Goal: Transaction & Acquisition: Purchase product/service

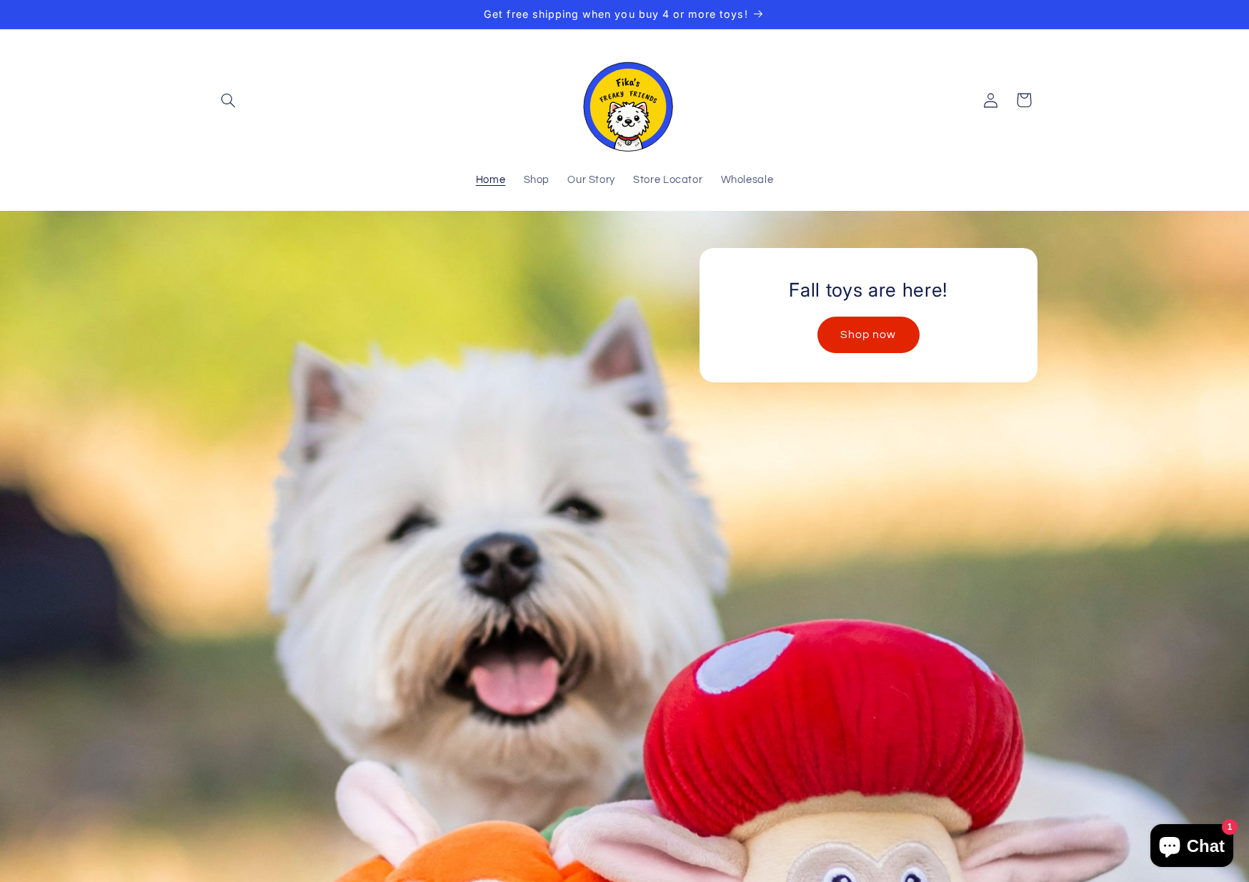
click at [865, 341] on link "Shop now" at bounding box center [868, 334] width 101 height 35
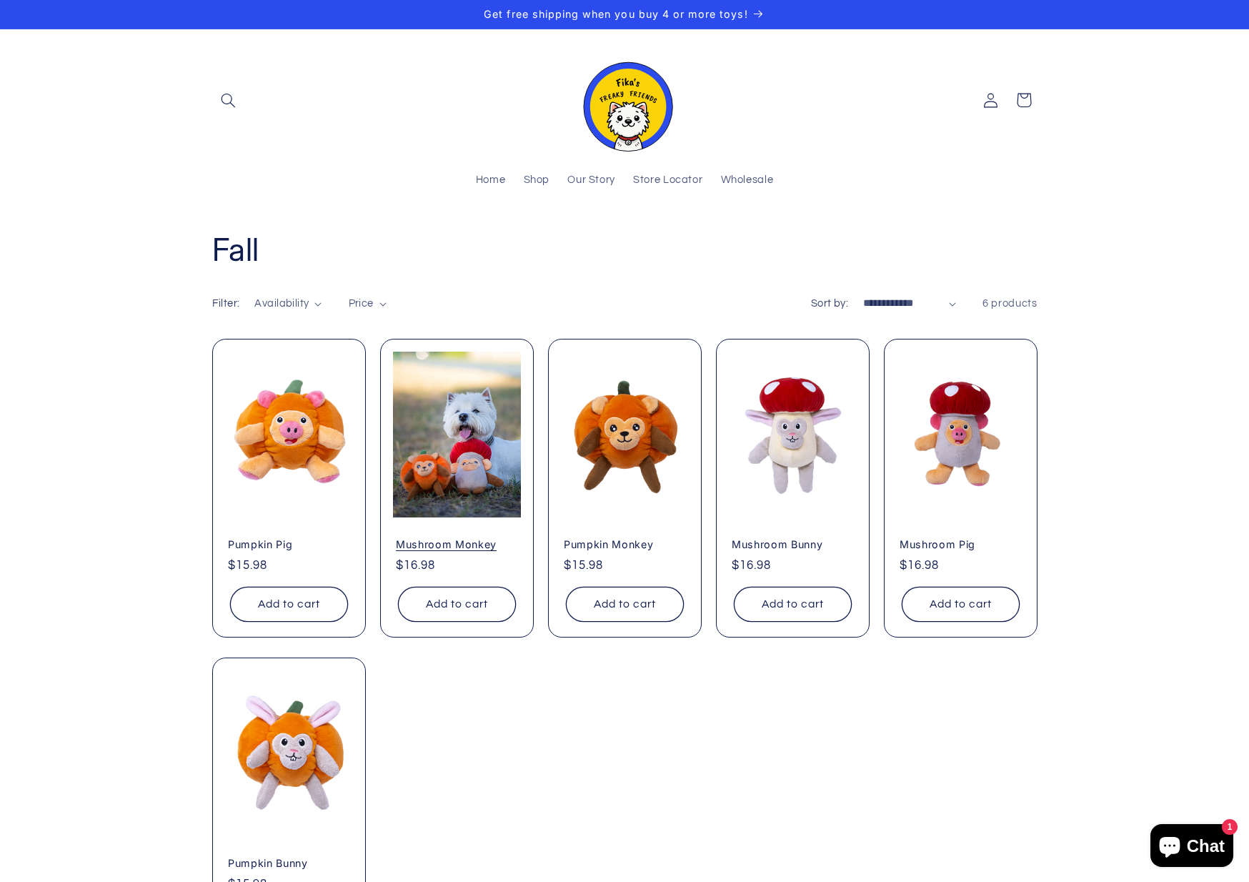
click at [412, 538] on link "Mushroom Monkey" at bounding box center [457, 544] width 122 height 13
